Goal: Understand process/instructions

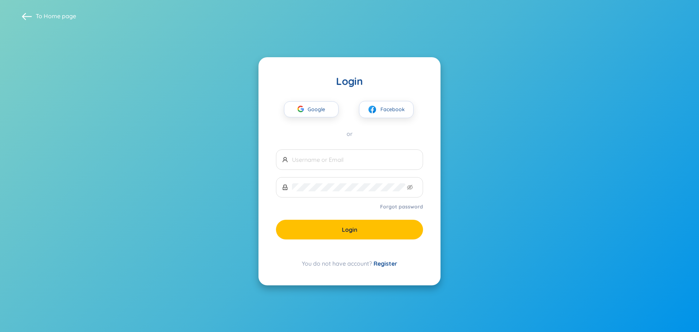
click at [323, 107] on span "Google" at bounding box center [318, 109] width 21 height 15
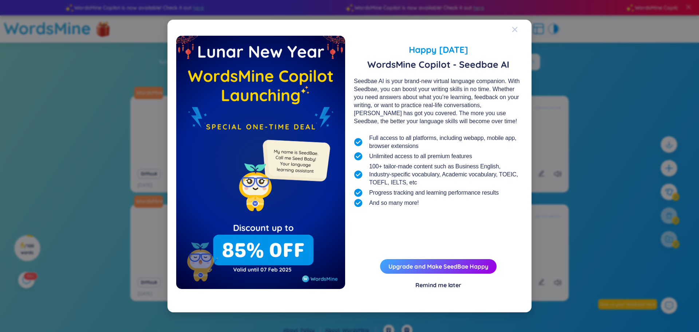
click at [514, 33] on div "Close" at bounding box center [515, 30] width 6 height 20
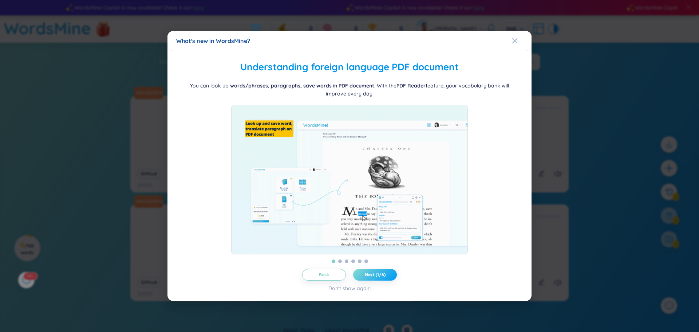
click at [384, 277] on span "Next (1/6)" at bounding box center [375, 275] width 21 height 6
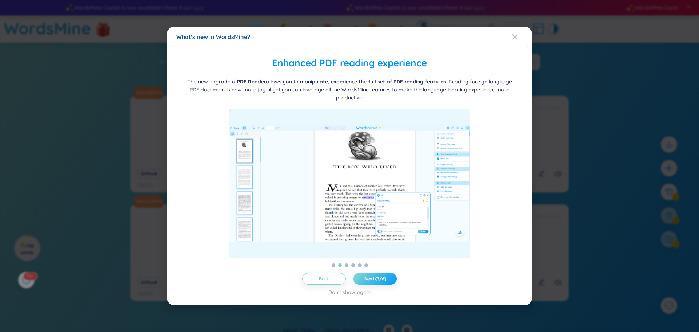
click at [383, 280] on span "Next (2/6)" at bounding box center [374, 279] width 21 height 6
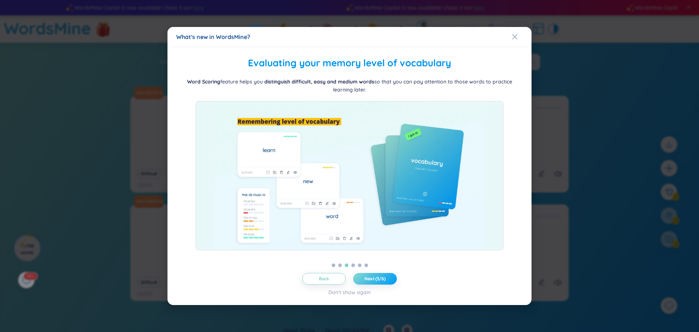
click at [383, 278] on span "Next (3/6)" at bounding box center [374, 279] width 21 height 6
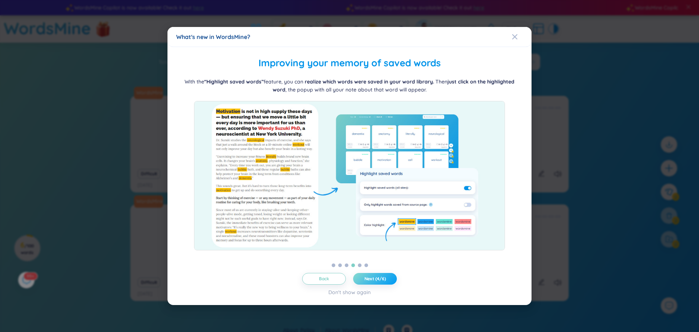
click at [379, 279] on span "Next (4/6)" at bounding box center [374, 279] width 21 height 6
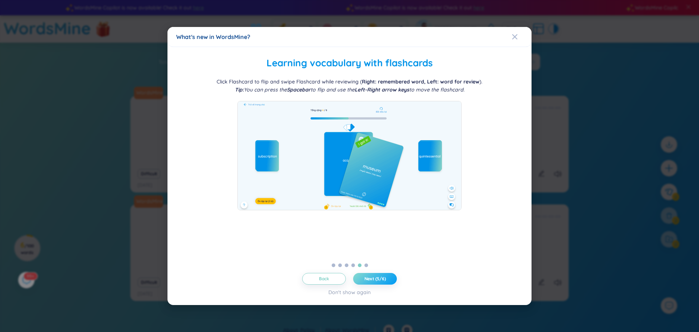
click at [379, 279] on span "Next (5/6)" at bounding box center [374, 279] width 21 height 6
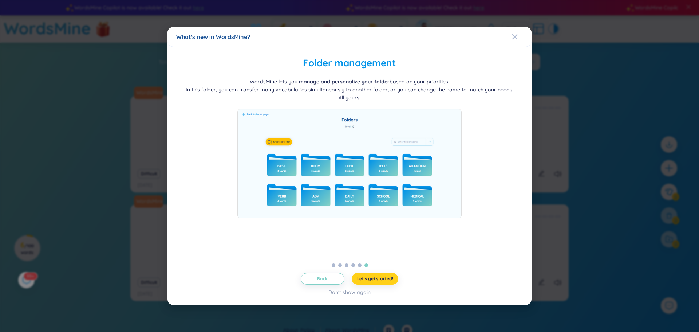
drag, startPoint x: 386, startPoint y: 278, endPoint x: 383, endPoint y: 273, distance: 5.4
click at [384, 275] on button "Let's get started!" at bounding box center [375, 279] width 47 height 12
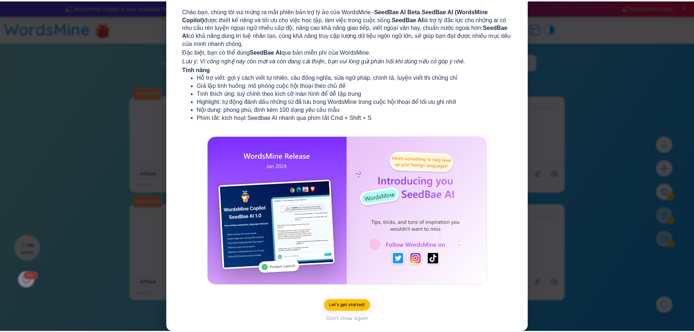
scroll to position [46, 0]
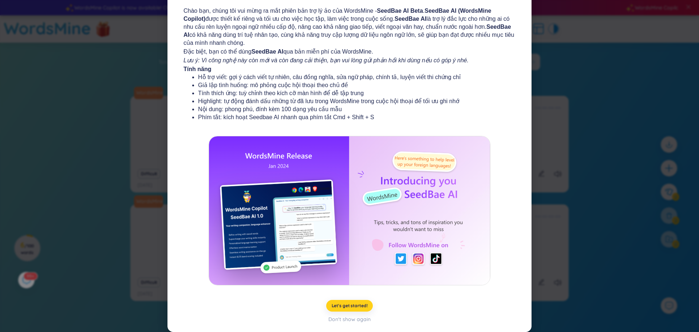
click at [356, 306] on span "Let's get started!" at bounding box center [350, 306] width 36 height 6
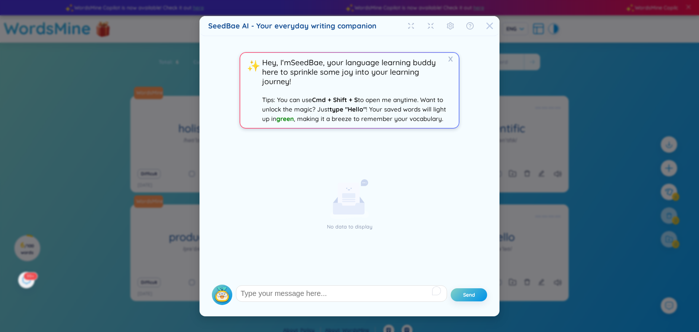
click at [486, 28] on icon "Close" at bounding box center [489, 25] width 7 height 7
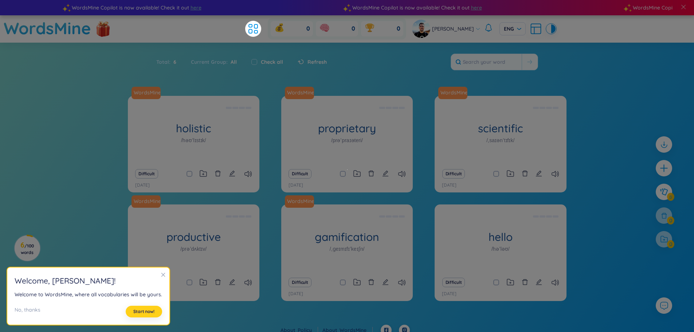
click at [141, 315] on button "Start now!" at bounding box center [144, 311] width 36 height 12
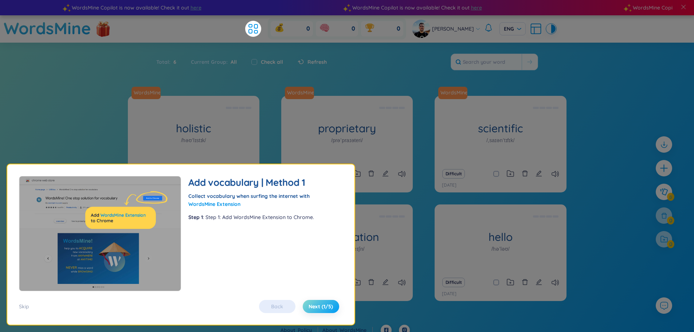
click at [329, 304] on span "Next (1/5)" at bounding box center [320, 306] width 24 height 7
